Goal: Information Seeking & Learning: Learn about a topic

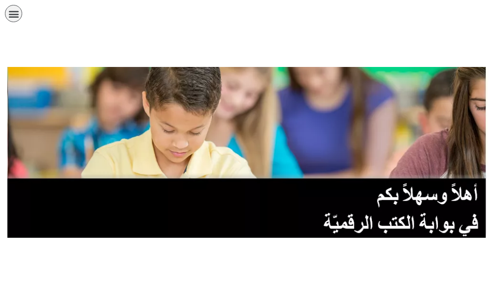
click at [15, 16] on icon "כפתור פתיחת תפריט" at bounding box center [13, 13] width 11 height 11
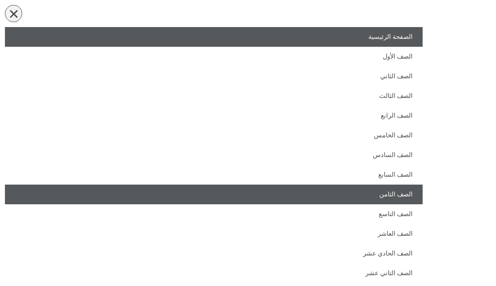
click at [351, 195] on link "الصف الثامن" at bounding box center [214, 195] width 418 height 20
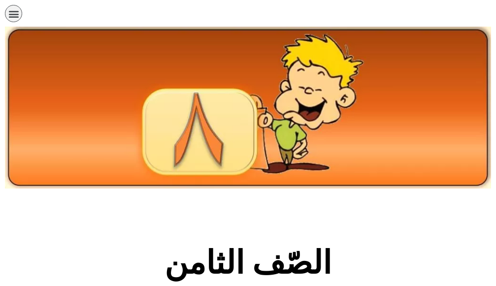
click at [17, 24] on div "الصفحة الرئيسية الصف الأول الصف الثاني الصف الثالث الصف الرابع الصف الخامس الصف…" at bounding box center [214, 16] width 418 height 22
click at [11, 18] on icon "כפתור פתיחת תפריט" at bounding box center [13, 13] width 11 height 11
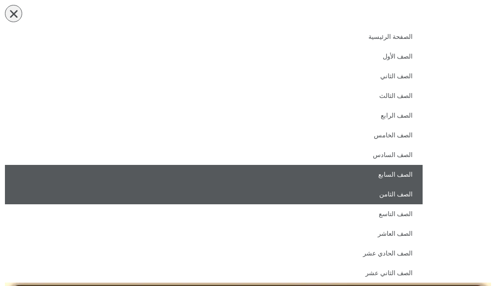
click at [357, 173] on link "الصف السابع" at bounding box center [214, 175] width 418 height 20
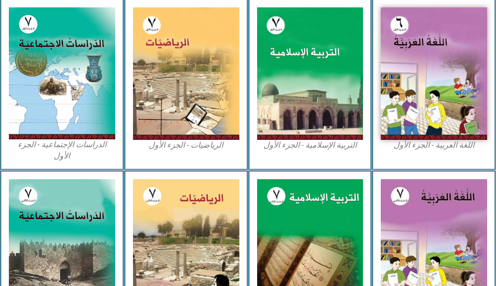
scroll to position [542, 0]
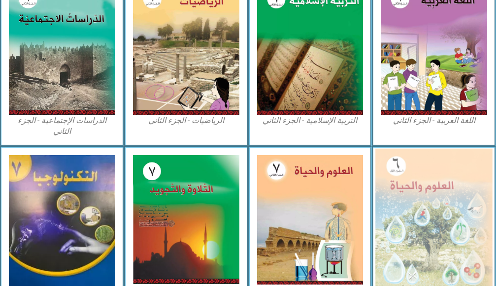
click at [458, 222] on img at bounding box center [434, 220] width 117 height 143
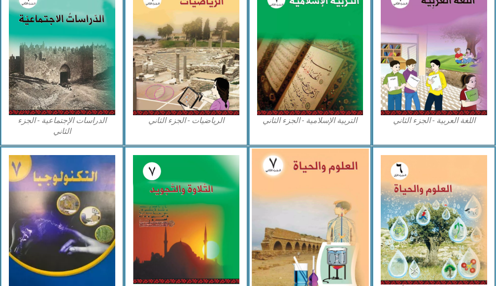
click at [297, 202] on img at bounding box center [310, 220] width 117 height 143
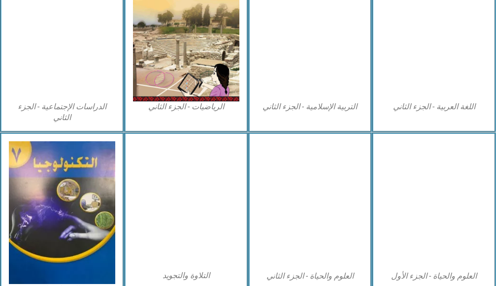
scroll to position [605, 0]
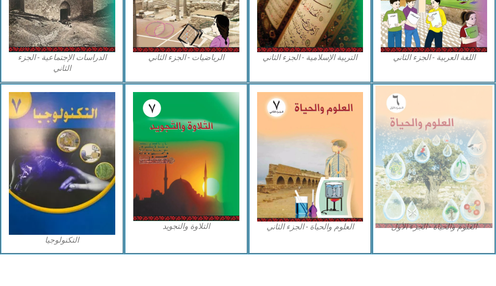
click at [432, 118] on img at bounding box center [434, 157] width 117 height 143
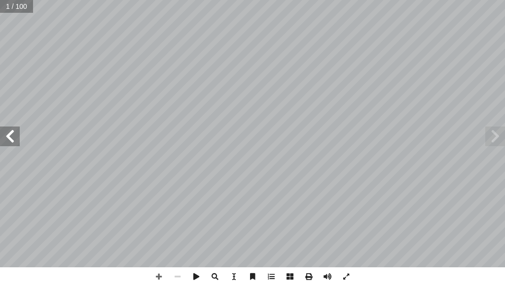
click at [14, 144] on span at bounding box center [10, 137] width 20 height 20
click at [14, 137] on span at bounding box center [10, 137] width 20 height 20
click at [157, 272] on span at bounding box center [158, 277] width 19 height 19
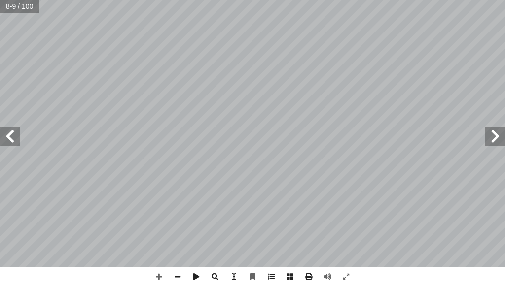
drag, startPoint x: 347, startPoint y: 310, endPoint x: 342, endPoint y: 310, distance: 5.4
click at [342, 67] on html "الصفحة الرئيسية الصف الأول الصف الثاني الصف الثالث الصف الرابع الصف الخامس الصف…" at bounding box center [252, 33] width 505 height 67
